Goal: Task Accomplishment & Management: Complete application form

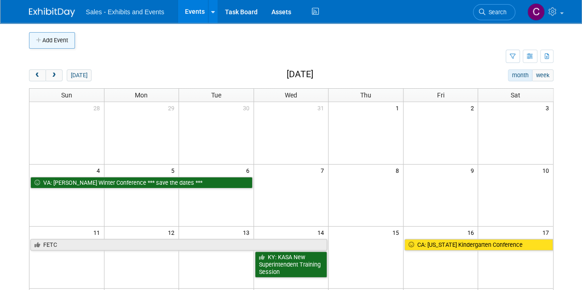
click at [72, 40] on button "Add Event" at bounding box center [52, 40] width 46 height 17
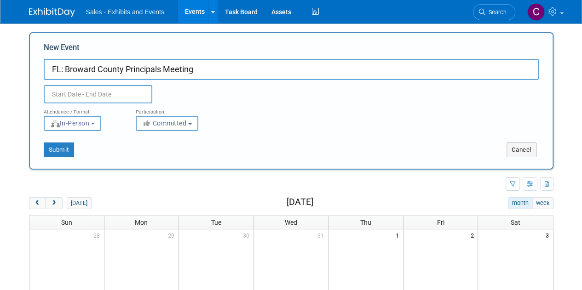
type input "FL: Broward County Principals Meeting"
click at [80, 89] on input "text" at bounding box center [98, 94] width 109 height 18
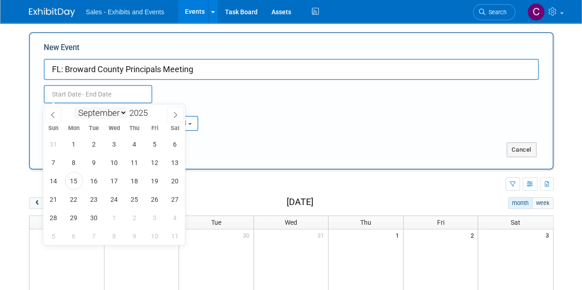
click at [101, 116] on select "January February March April May June July August September October November De…" at bounding box center [100, 112] width 53 height 11
select select "11"
click at [74, 107] on select "January February March April May June July August September October November De…" at bounding box center [100, 112] width 53 height 11
click at [76, 181] on span "15" at bounding box center [74, 181] width 18 height 18
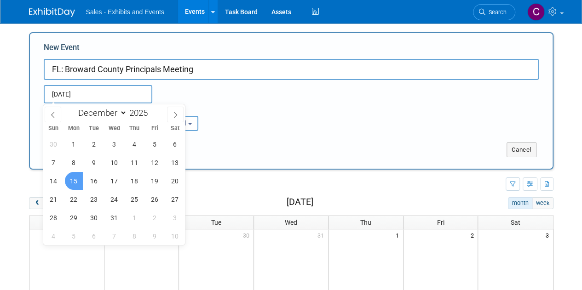
type input "[DATE] to [DATE]"
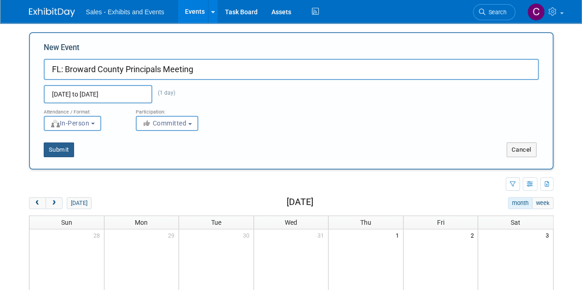
click at [56, 152] on button "Submit" at bounding box center [59, 150] width 30 height 15
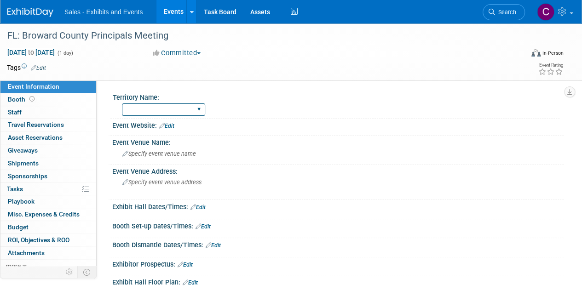
click at [149, 114] on select "Atlantic Southeast Central Southwest Pacific Mountain National Strategic Partne…" at bounding box center [163, 109] width 83 height 12
select select "Southeast"
click at [122, 103] on select "Atlantic Southeast Central Southwest Pacific Mountain National Strategic Partne…" at bounding box center [163, 109] width 83 height 12
click at [45, 67] on link "Edit" at bounding box center [38, 68] width 15 height 6
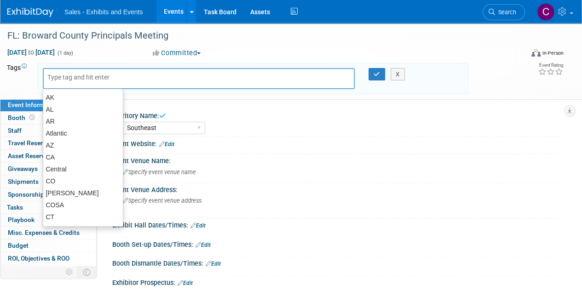
type input "f"
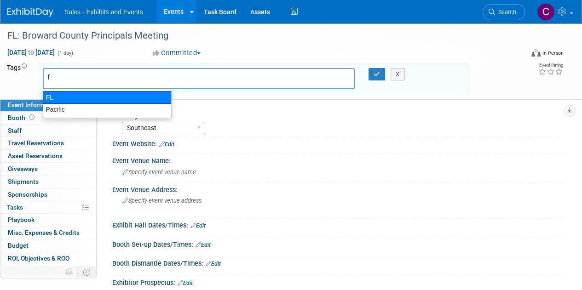
click at [52, 99] on div "FL" at bounding box center [107, 97] width 129 height 13
type input "FL"
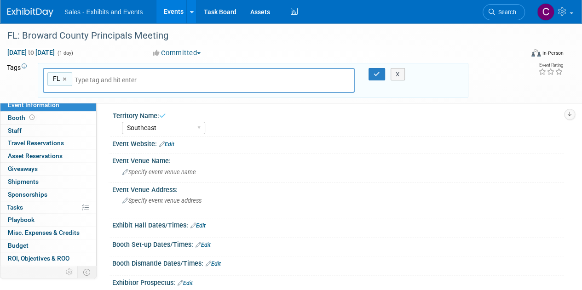
type input "s"
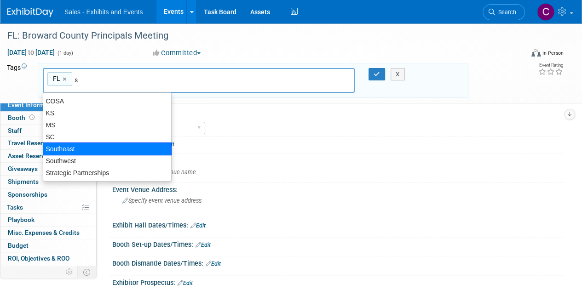
click at [77, 144] on div "Southeast" at bounding box center [107, 149] width 129 height 13
type input "FL, Southeast"
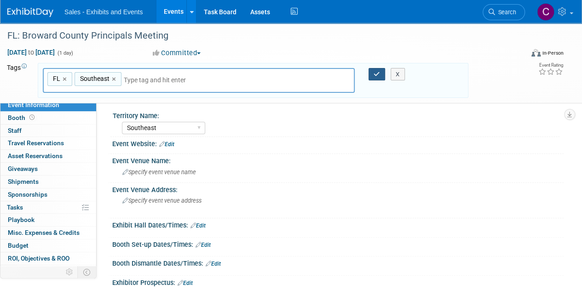
click at [377, 77] on button "button" at bounding box center [376, 74] width 17 height 13
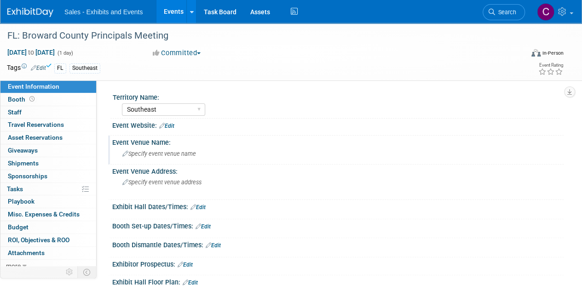
click at [155, 158] on div "Specify event venue name" at bounding box center [337, 154] width 437 height 14
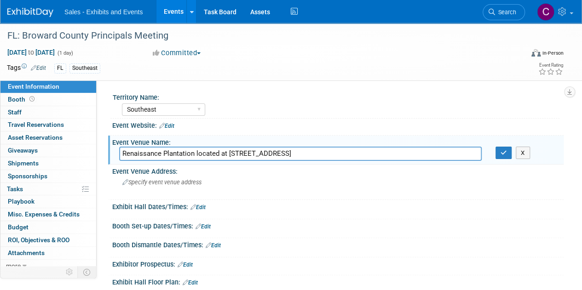
drag, startPoint x: 196, startPoint y: 152, endPoint x: 419, endPoint y: 147, distance: 223.1
click at [419, 147] on input "Renaissance Plantation located at [STREET_ADDRESS]" at bounding box center [300, 154] width 362 height 14
type input "Renaissance Plantation"
click at [506, 155] on button "button" at bounding box center [503, 153] width 17 height 13
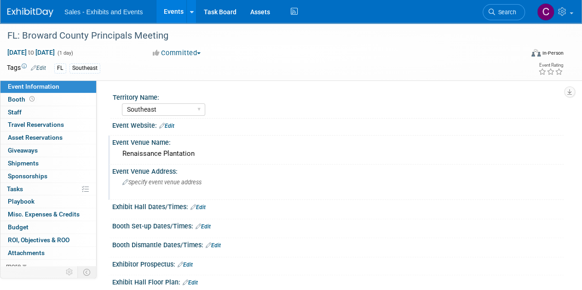
drag, startPoint x: 171, startPoint y: 188, endPoint x: 152, endPoint y: 185, distance: 19.5
drag, startPoint x: 152, startPoint y: 185, endPoint x: 143, endPoint y: 187, distance: 8.8
click at [143, 187] on div "Specify event venue address" at bounding box center [206, 185] width 174 height 21
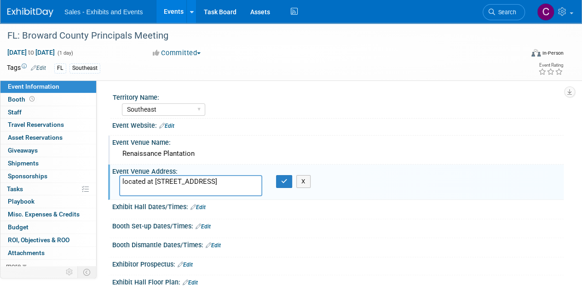
click at [135, 183] on textarea "located at [STREET_ADDRESS]" at bounding box center [190, 185] width 143 height 21
drag, startPoint x: 135, startPoint y: 183, endPoint x: 151, endPoint y: 182, distance: 15.7
click at [151, 182] on textarea "located at [STREET_ADDRESS]" at bounding box center [190, 185] width 143 height 21
type textarea "[STREET_ADDRESS]"
click at [283, 179] on icon "button" at bounding box center [284, 181] width 6 height 6
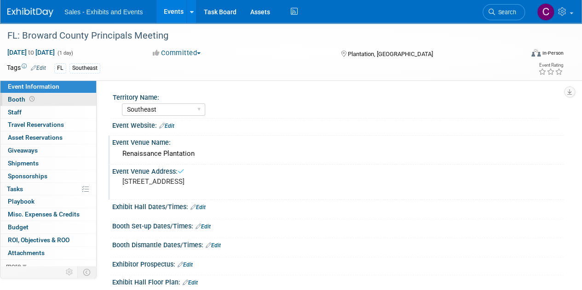
click at [20, 96] on span "Booth" at bounding box center [22, 99] width 29 height 7
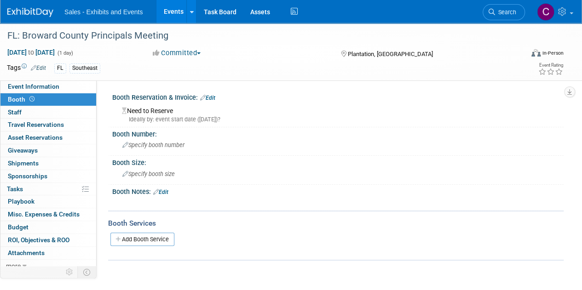
click at [211, 98] on link "Edit" at bounding box center [207, 98] width 15 height 6
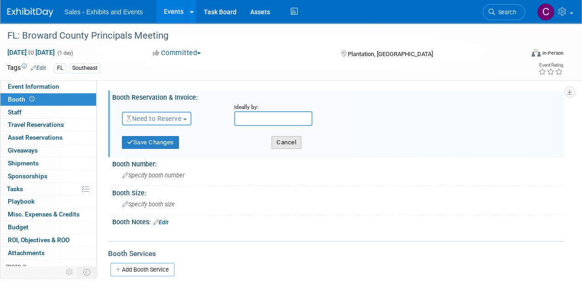
click at [287, 139] on button "Cancel" at bounding box center [286, 142] width 30 height 13
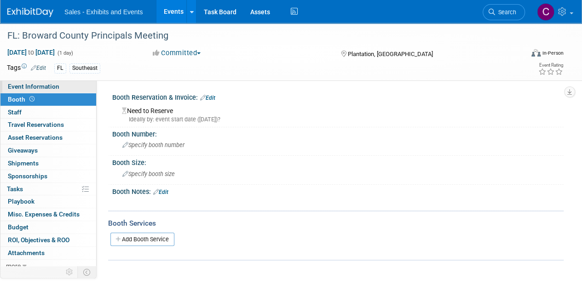
click at [22, 89] on span "Event Information" at bounding box center [34, 86] width 52 height 7
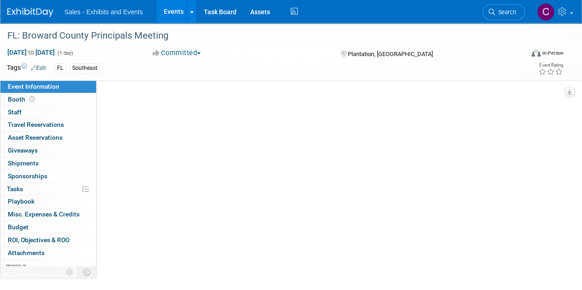
select select "Southeast"
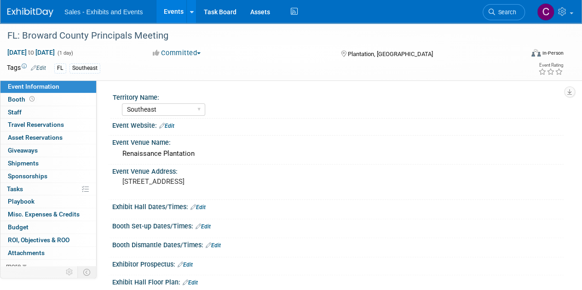
click at [208, 221] on div "Booth Set-up Dates/Times: Edit" at bounding box center [337, 225] width 451 height 12
click at [207, 224] on link "Edit" at bounding box center [202, 227] width 15 height 6
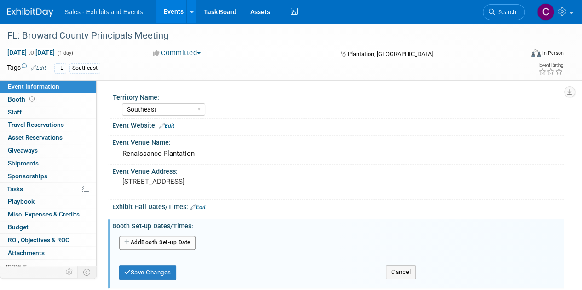
scroll to position [57, 0]
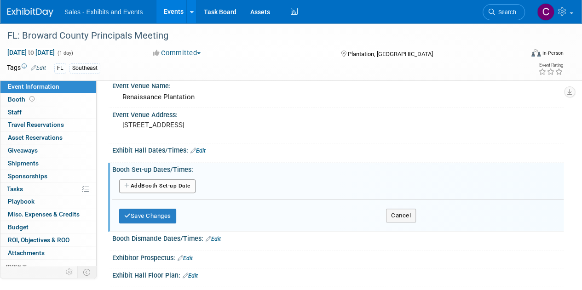
click at [171, 185] on button "Add Another Booth Set-up Date" at bounding box center [157, 186] width 76 height 14
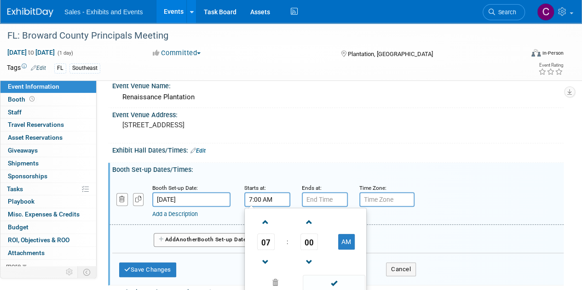
click at [277, 197] on input "7:00 AM" at bounding box center [267, 199] width 46 height 15
click at [269, 257] on span at bounding box center [266, 262] width 16 height 16
click at [311, 241] on span "00" at bounding box center [308, 242] width 17 height 17
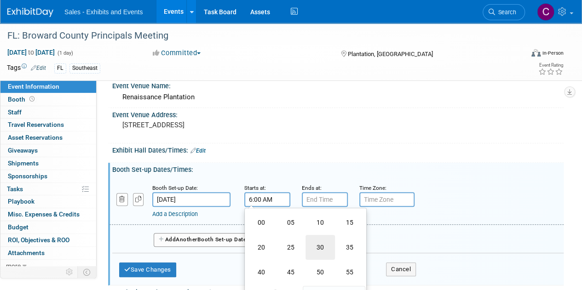
click at [311, 241] on td "30" at bounding box center [319, 247] width 29 height 25
type input "6:30 AM"
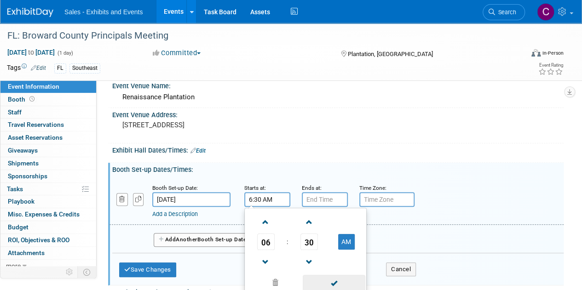
click at [335, 279] on span at bounding box center [334, 283] width 62 height 16
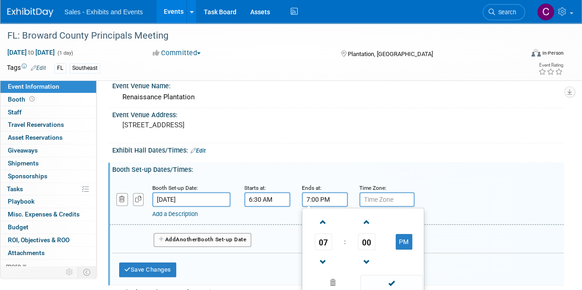
click at [320, 202] on input "7:00 PM" at bounding box center [325, 199] width 46 height 15
click at [367, 242] on span "00" at bounding box center [366, 242] width 17 height 17
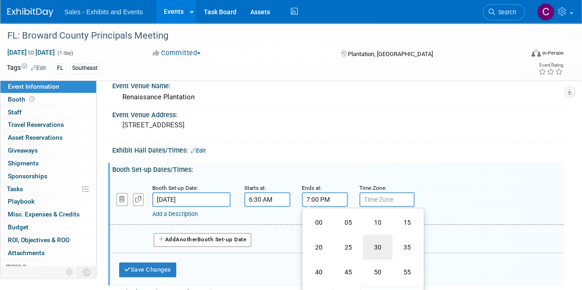
click at [374, 248] on td "30" at bounding box center [377, 247] width 29 height 25
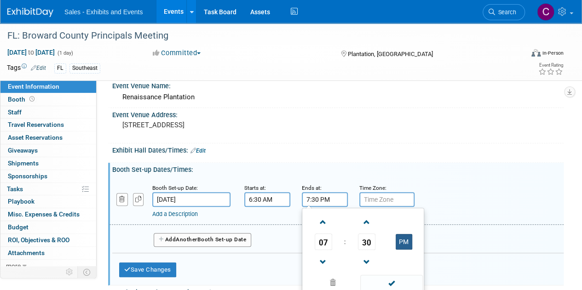
click at [408, 241] on button "PM" at bounding box center [404, 242] width 17 height 16
type input "7:30 AM"
click at [398, 279] on span at bounding box center [391, 283] width 62 height 16
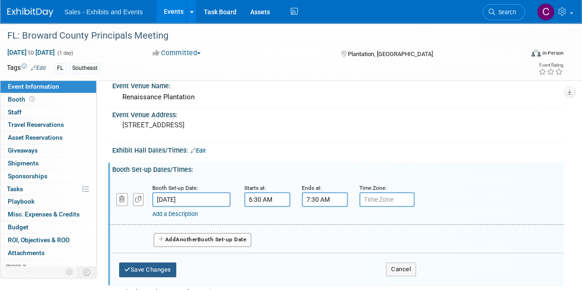
click at [165, 275] on button "Save Changes" at bounding box center [147, 270] width 57 height 15
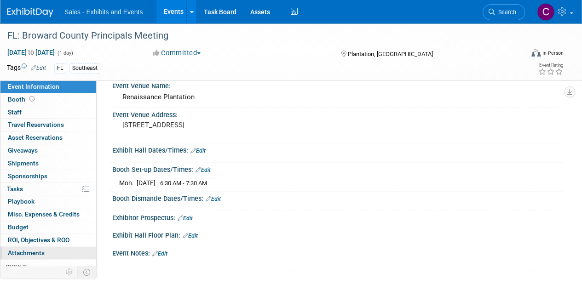
click at [22, 256] on link "0 Attachments 0" at bounding box center [48, 253] width 96 height 12
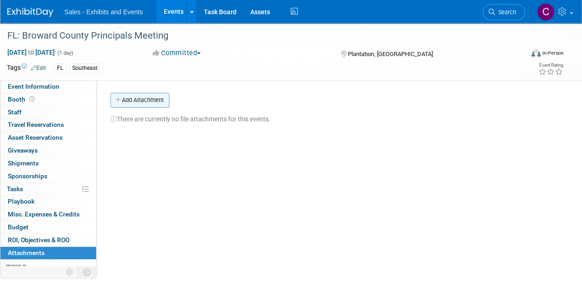
click at [125, 100] on button "Add Attachment" at bounding box center [139, 100] width 59 height 15
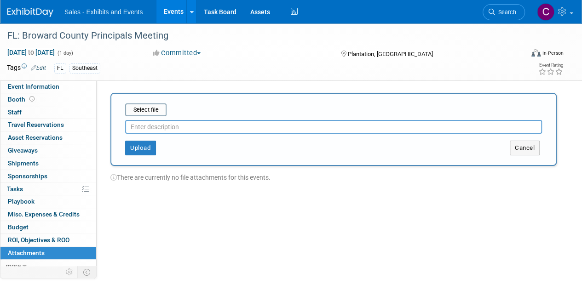
click at [143, 117] on div at bounding box center [333, 124] width 417 height 17
click at [143, 114] on input "file" at bounding box center [110, 109] width 109 height 11
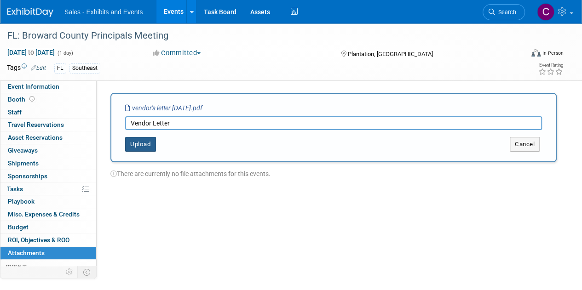
type input "Vendor Letter"
click at [140, 139] on button "Upload" at bounding box center [140, 144] width 31 height 15
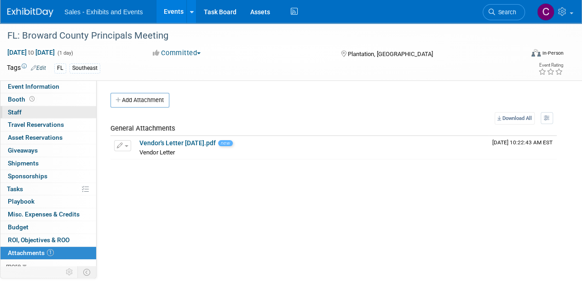
click at [25, 109] on link "0 Staff 0" at bounding box center [48, 112] width 96 height 12
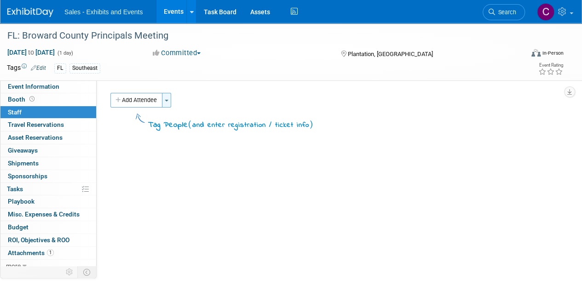
click at [171, 104] on button "Toggle Dropdown" at bounding box center [166, 100] width 9 height 15
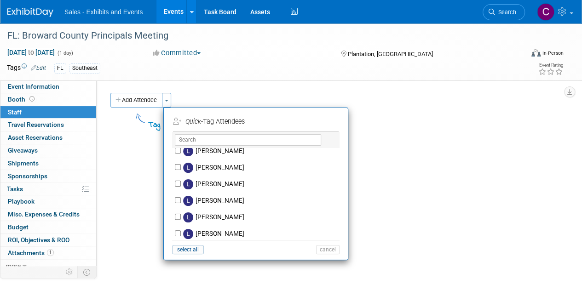
scroll to position [2876, 0]
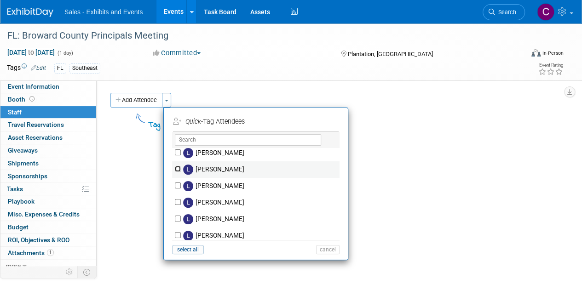
click at [177, 166] on input "[PERSON_NAME]" at bounding box center [178, 169] width 6 height 6
checkbox input "true"
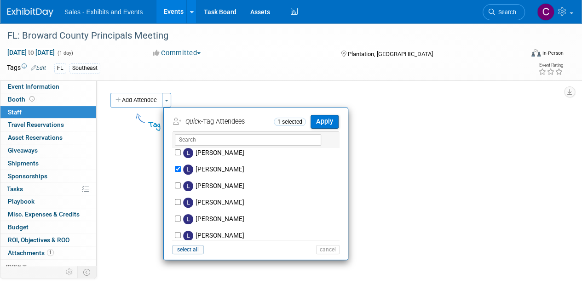
click at [339, 118] on li "Quick -Tag Attendees 1 selected Apply" at bounding box center [256, 121] width 184 height 22
click at [330, 121] on button "Apply" at bounding box center [324, 121] width 28 height 13
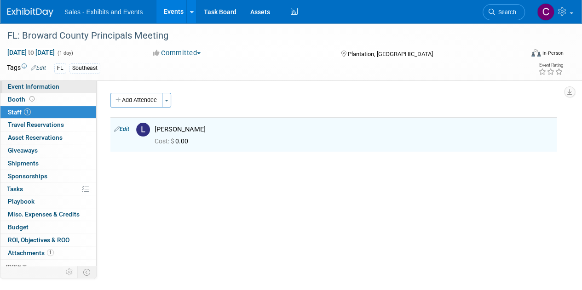
click at [52, 90] on span "Event Information" at bounding box center [34, 86] width 52 height 7
select select "Southeast"
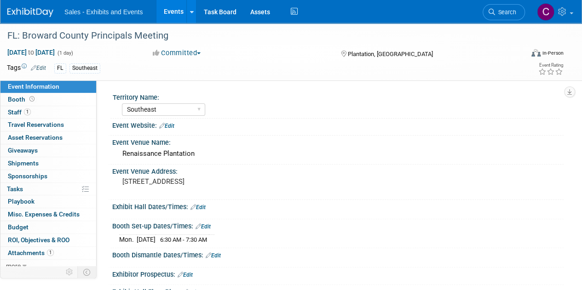
scroll to position [136, 0]
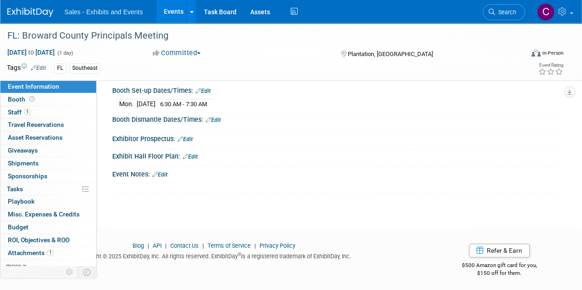
click at [167, 172] on link "Edit" at bounding box center [159, 175] width 15 height 6
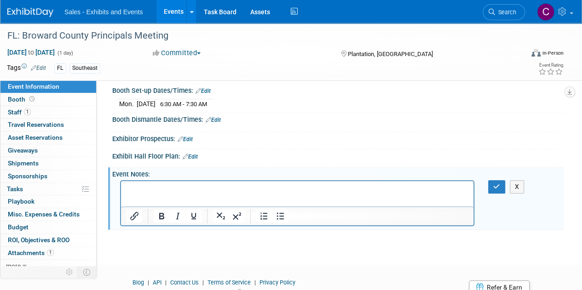
scroll to position [0, 0]
drag, startPoint x: 150, startPoint y: 195, endPoint x: 147, endPoint y: 200, distance: 5.4
click at [147, 194] on html at bounding box center [297, 187] width 352 height 13
drag, startPoint x: 147, startPoint y: 200, endPoint x: 138, endPoint y: 184, distance: 18.1
click at [138, 184] on html at bounding box center [297, 187] width 352 height 13
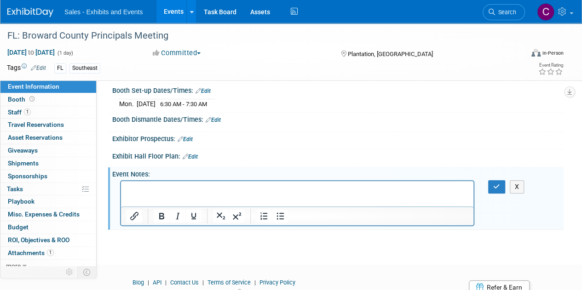
paste body "Rich Text Area. Press ALT-0 for help."
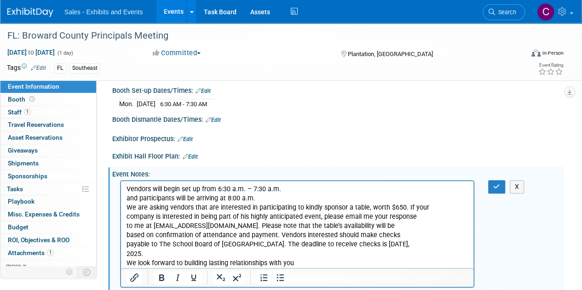
click at [293, 188] on p "Vendors will begin set up from 6:30 a.m. – 7:30 a.m. and participants will be a…" at bounding box center [297, 226] width 342 height 83
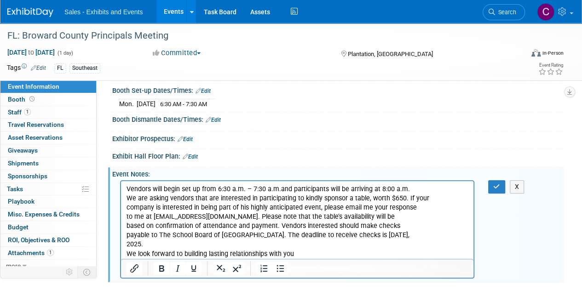
click at [437, 187] on p "Vendors will begin set up from 6:30 a.m. – 7:30 a.m. and participants will be a…" at bounding box center [297, 222] width 342 height 74
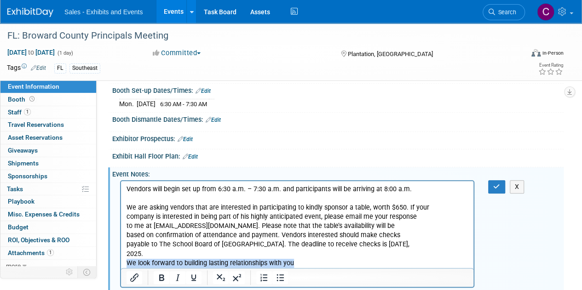
drag, startPoint x: 302, startPoint y: 264, endPoint x: 122, endPoint y: 263, distance: 179.9
click at [122, 263] on html "Vendors will begin set up from 6:30 a.m. – 7:30 a.m. and participants will be a…" at bounding box center [297, 224] width 352 height 87
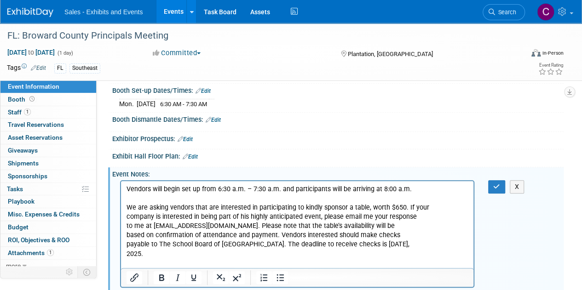
click at [440, 218] on p "We are asking vendors that are interested in participating to kindly sponsor a …" at bounding box center [297, 231] width 342 height 74
click at [397, 225] on p "We are asking vendors that are interested in participating to kindly sponsor a …" at bounding box center [297, 231] width 342 height 74
click at [349, 233] on p "We are asking vendors that are interested in participating to kindly sponsor a …" at bounding box center [297, 231] width 342 height 74
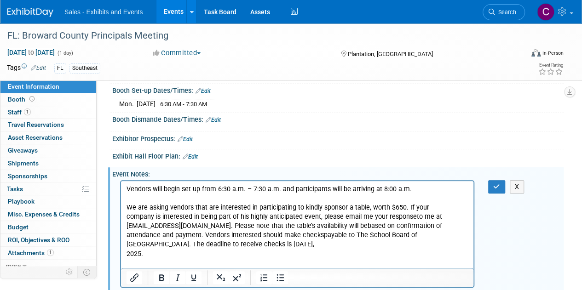
click at [338, 247] on p "We are asking vendors that are interested in participating to kindly sponsor a …" at bounding box center [297, 231] width 342 height 74
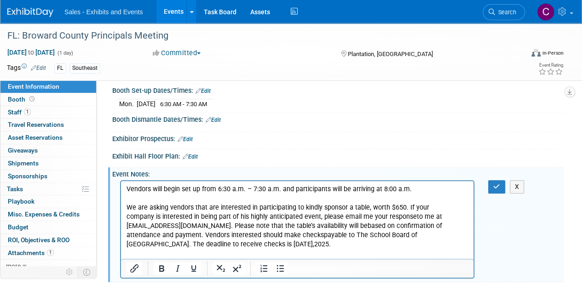
click at [438, 207] on p "We are asking vendors that are interested in participating to kindly sponsor a …" at bounding box center [297, 226] width 342 height 65
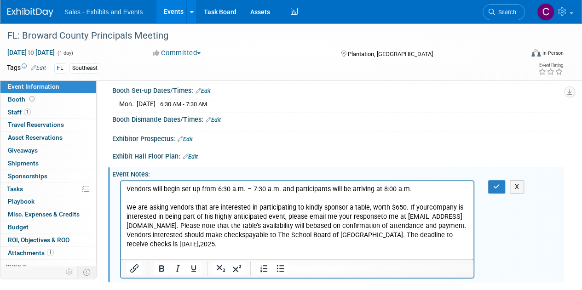
click at [434, 218] on p "We are asking vendors that are interested in participating to kindly sponsor a …" at bounding box center [297, 226] width 342 height 65
click at [495, 180] on button "button" at bounding box center [496, 186] width 17 height 13
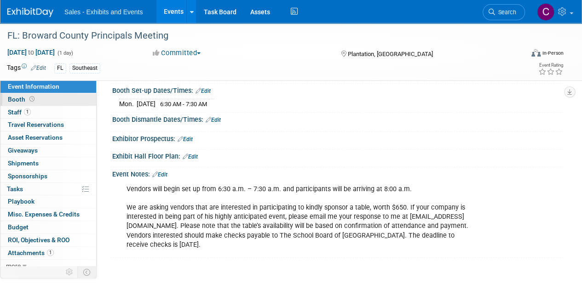
click at [11, 97] on span "Booth" at bounding box center [22, 99] width 29 height 7
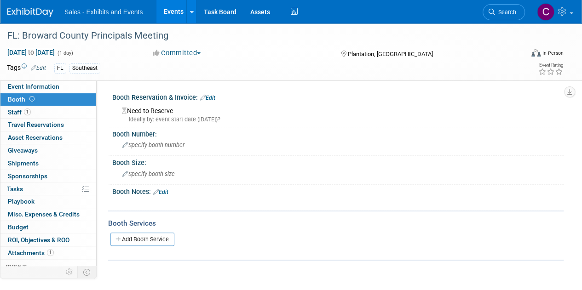
click at [210, 97] on link "Edit" at bounding box center [207, 98] width 15 height 6
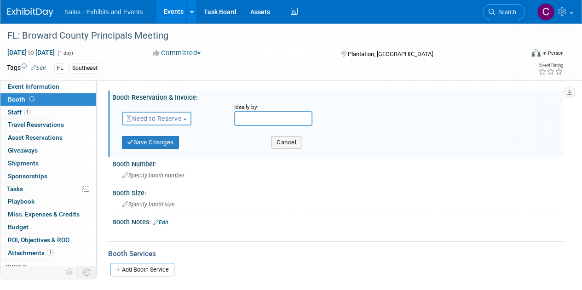
click at [165, 118] on span "Need to Reserve" at bounding box center [153, 118] width 55 height 7
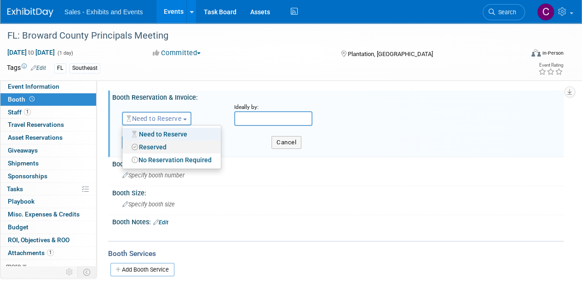
click at [154, 149] on link "Reserved" at bounding box center [171, 147] width 98 height 13
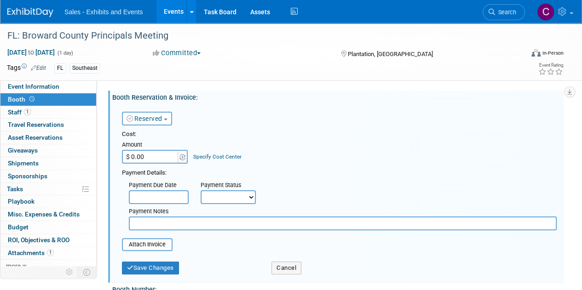
click at [151, 156] on input "$ 0.00" at bounding box center [150, 157] width 57 height 14
type input "$ 650.00"
click at [219, 198] on select "Not Paid Yet Partially Paid Paid in Full" at bounding box center [228, 197] width 55 height 14
select select "3"
click at [201, 190] on select "Not Paid Yet Partially Paid Paid in Full" at bounding box center [228, 197] width 55 height 14
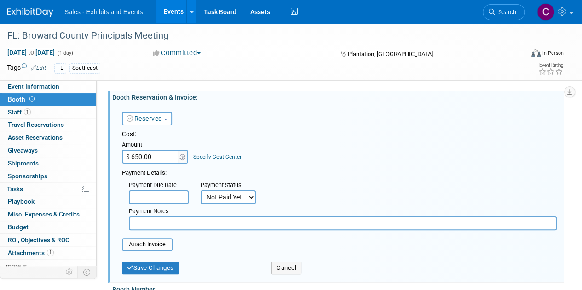
click at [181, 224] on input "text" at bounding box center [343, 224] width 428 height 14
type input "need payment details"
click at [165, 266] on button "Save Changes" at bounding box center [150, 268] width 57 height 13
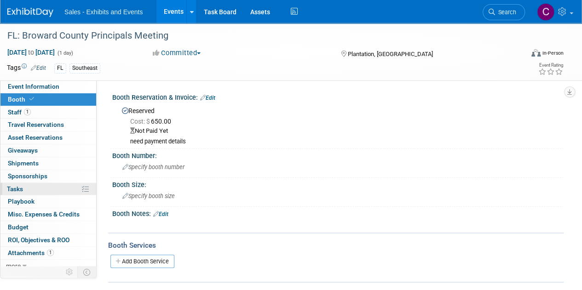
click at [16, 190] on span "Tasks 0%" at bounding box center [15, 188] width 16 height 7
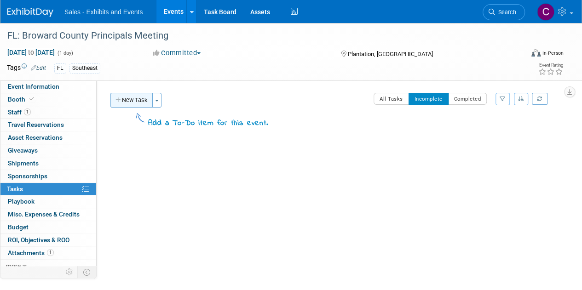
click at [130, 106] on button "New Task" at bounding box center [131, 100] width 42 height 15
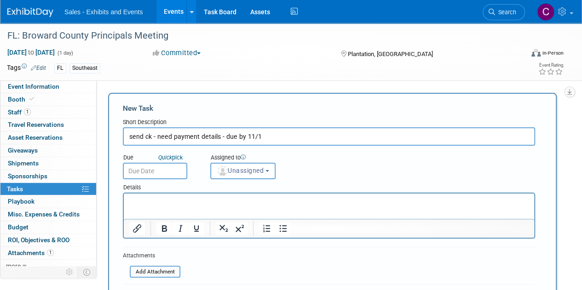
type input "send ck - need payment details - due by 11/1"
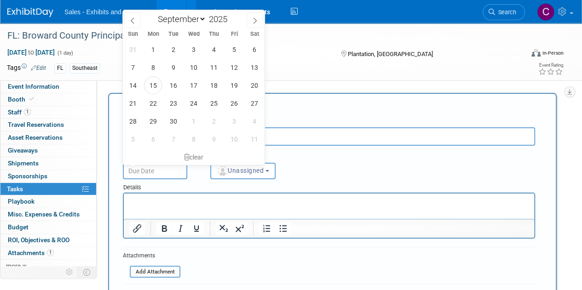
click at [151, 175] on input "text" at bounding box center [155, 171] width 64 height 17
click at [146, 105] on span "22" at bounding box center [153, 103] width 18 height 18
type input "[DATE]"
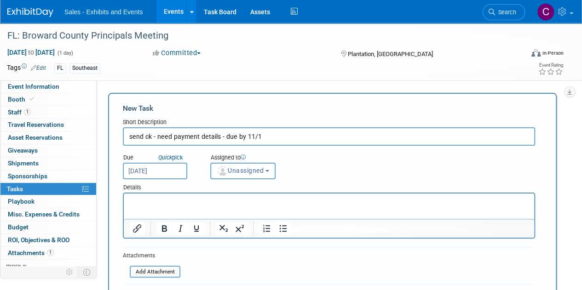
click at [245, 175] on button "Unassigned" at bounding box center [242, 171] width 65 height 17
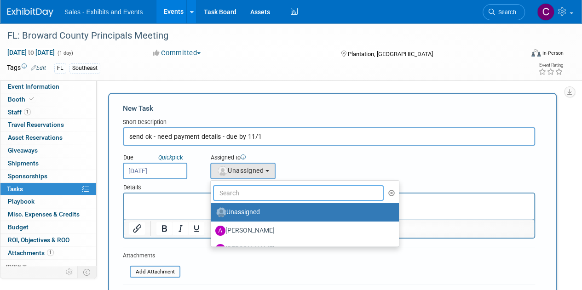
click at [245, 196] on input "text" at bounding box center [298, 193] width 171 height 16
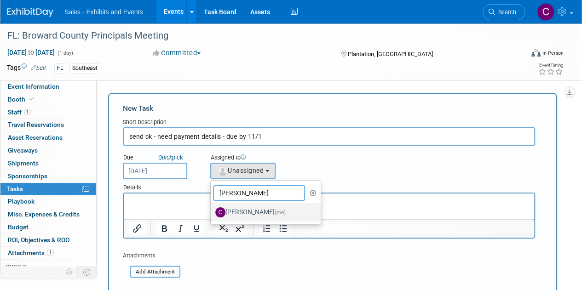
type input "[PERSON_NAME]"
drag, startPoint x: 254, startPoint y: 207, endPoint x: 169, endPoint y: 3, distance: 221.7
click at [254, 207] on label "[PERSON_NAME] (me)" at bounding box center [263, 212] width 96 height 15
click at [212, 208] on input "[PERSON_NAME] (me)" at bounding box center [209, 211] width 6 height 6
select select "a9e3834d-668b-4315-a5d4-069993be606a"
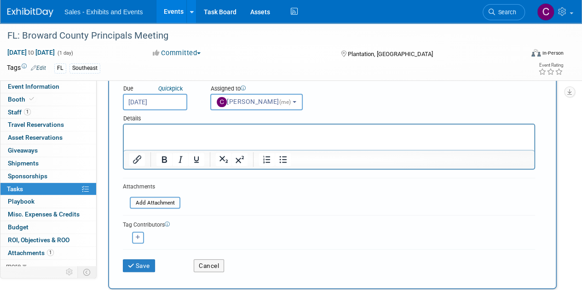
scroll to position [132, 0]
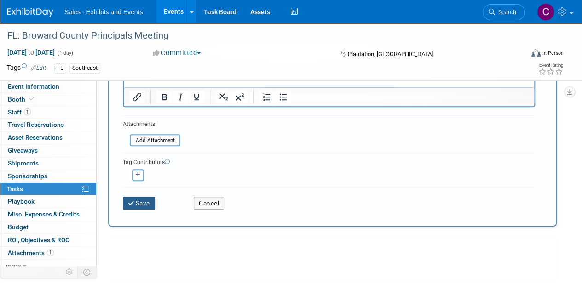
click at [145, 205] on button "Save" at bounding box center [139, 203] width 32 height 13
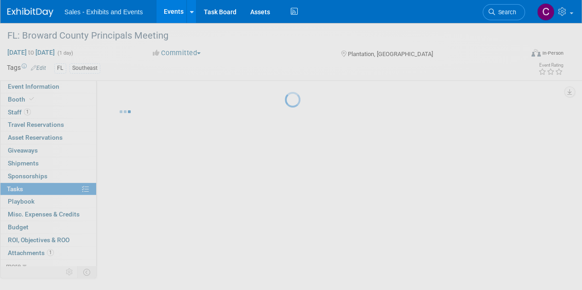
scroll to position [0, 0]
